Goal: Entertainment & Leisure: Consume media (video, audio)

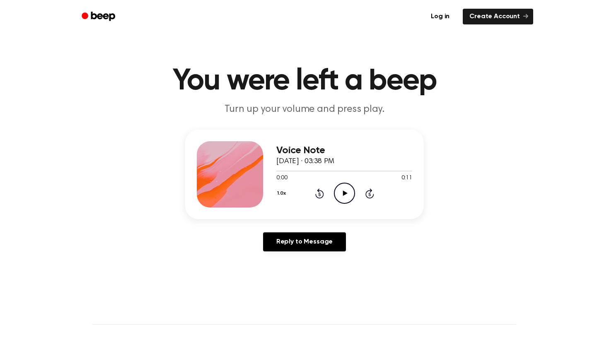
click at [344, 189] on icon "Play Audio" at bounding box center [344, 193] width 21 height 21
click at [345, 193] on icon at bounding box center [345, 193] width 4 height 5
click at [347, 197] on icon "Play Audio" at bounding box center [344, 193] width 21 height 21
click at [340, 193] on icon "Play Audio" at bounding box center [344, 193] width 21 height 21
click at [345, 194] on icon at bounding box center [345, 193] width 5 height 5
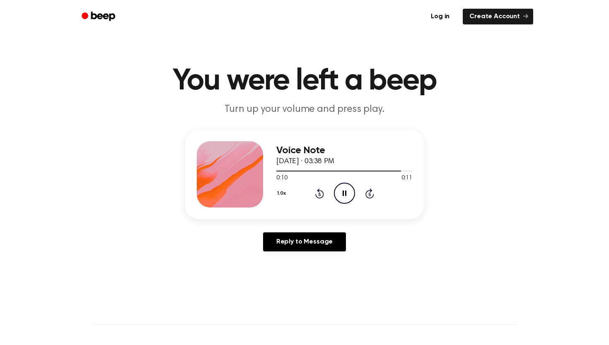
click at [346, 194] on icon at bounding box center [345, 193] width 4 height 5
